Goal: Check status: Check status

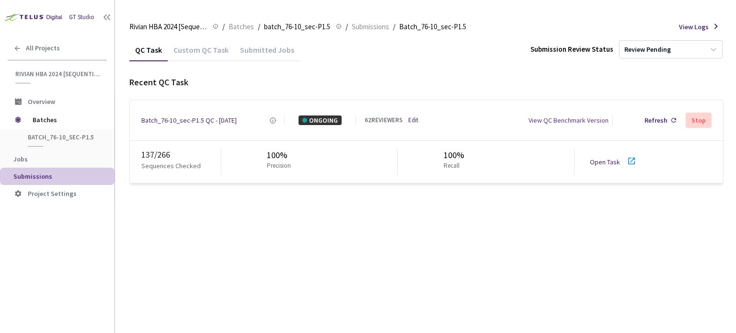
click at [631, 164] on icon at bounding box center [631, 161] width 7 height 7
click at [215, 120] on div "Batch_76-10_sec-P1.5 QC - [DATE]" at bounding box center [188, 120] width 95 height 10
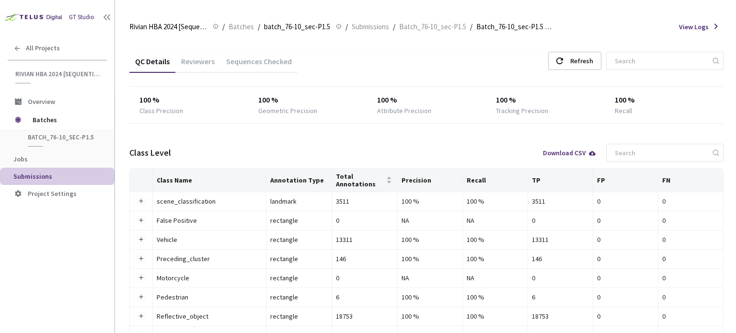
click at [208, 64] on div "Reviewers" at bounding box center [197, 65] width 45 height 16
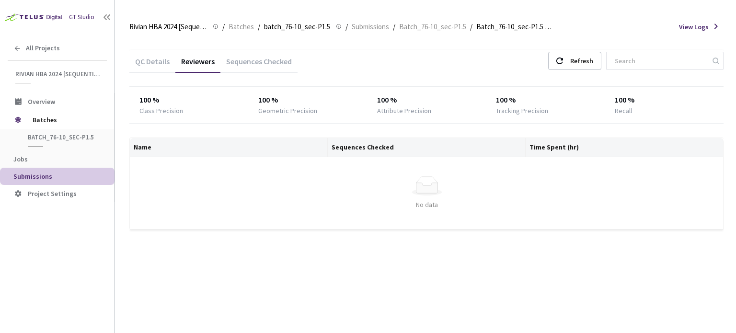
click at [590, 59] on div "Refresh" at bounding box center [581, 60] width 23 height 17
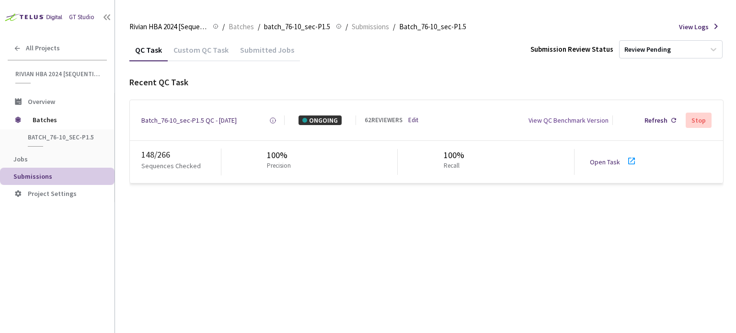
click at [608, 162] on link "Open Task" at bounding box center [605, 162] width 30 height 9
click at [192, 122] on div "Batch_76-10_sec-P1.5 QC - [DATE]" at bounding box center [188, 120] width 95 height 10
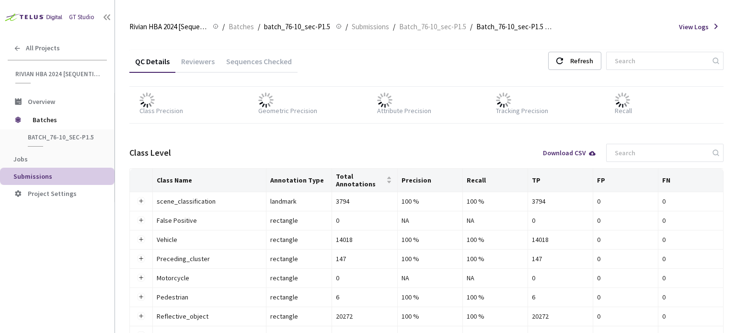
click at [203, 62] on div "Reviewers" at bounding box center [197, 65] width 45 height 16
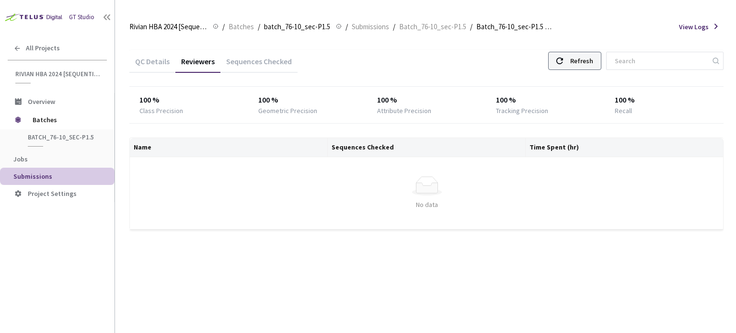
click at [589, 63] on div "Refresh" at bounding box center [581, 60] width 23 height 17
click at [586, 57] on div "Refresh" at bounding box center [581, 60] width 23 height 17
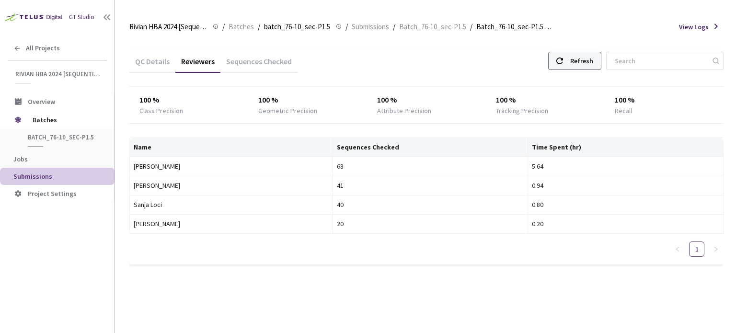
click at [588, 63] on div "Refresh" at bounding box center [581, 60] width 23 height 17
click at [581, 65] on div "Refresh" at bounding box center [574, 61] width 53 height 18
click at [581, 68] on div "Refresh" at bounding box center [574, 61] width 53 height 18
click at [586, 57] on div "Refresh" at bounding box center [581, 60] width 23 height 17
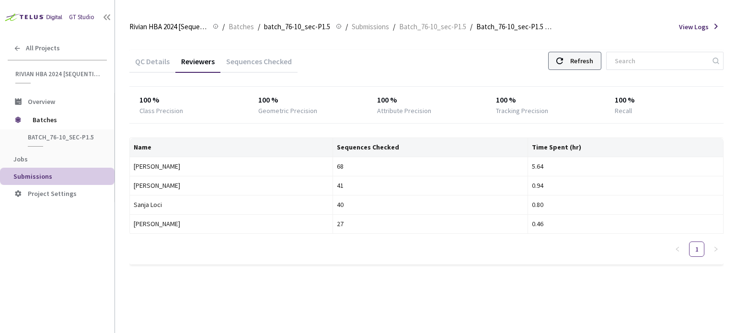
click at [589, 63] on div "Refresh" at bounding box center [581, 60] width 23 height 17
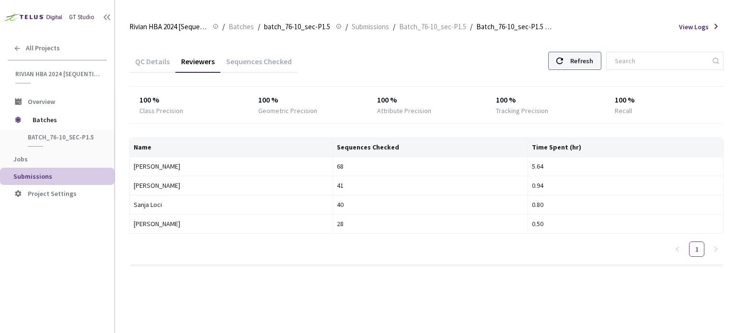
click at [589, 63] on div "Refresh" at bounding box center [581, 60] width 23 height 17
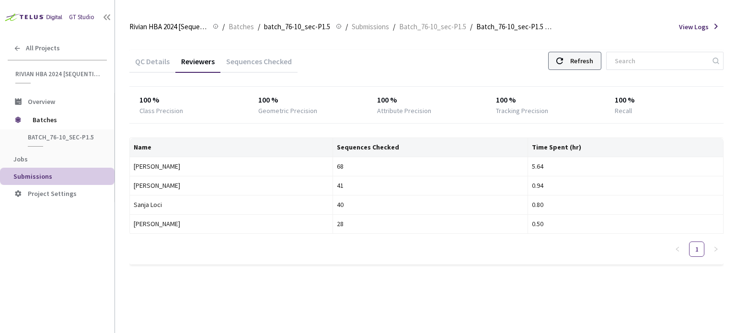
click at [589, 63] on div "Refresh" at bounding box center [581, 60] width 23 height 17
click at [586, 56] on div "Refresh" at bounding box center [581, 60] width 23 height 17
click at [584, 59] on div "Refresh" at bounding box center [581, 60] width 23 height 17
